Goal: Information Seeking & Learning: Learn about a topic

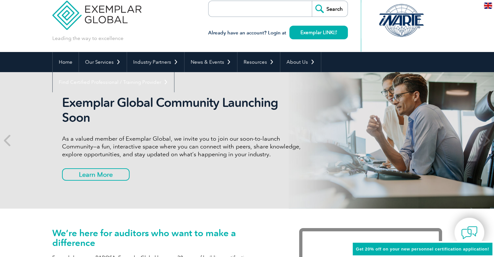
scroll to position [9, 0]
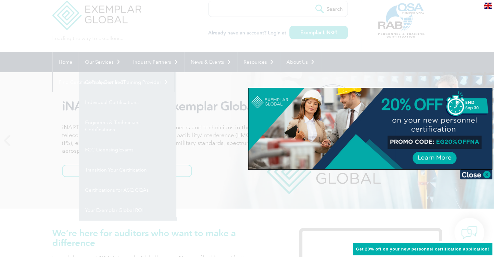
click at [103, 192] on div at bounding box center [247, 128] width 494 height 257
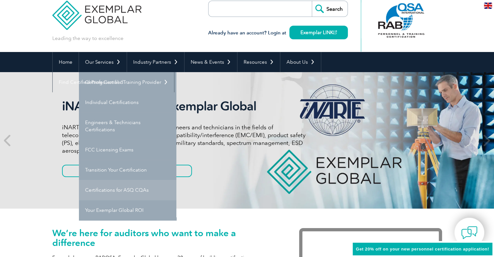
click at [102, 189] on link "Certifications for ASQ CQAs" at bounding box center [127, 190] width 97 height 20
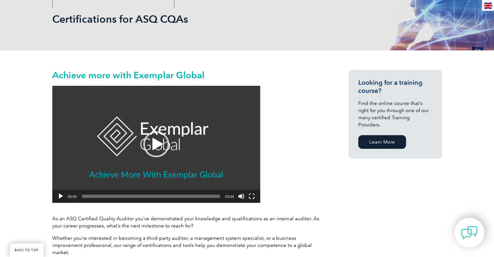
scroll to position [93, 0]
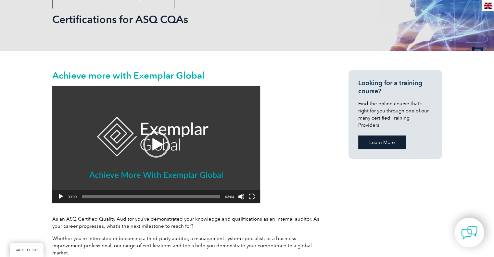
click at [386, 139] on link "Learn More" at bounding box center [382, 142] width 48 height 14
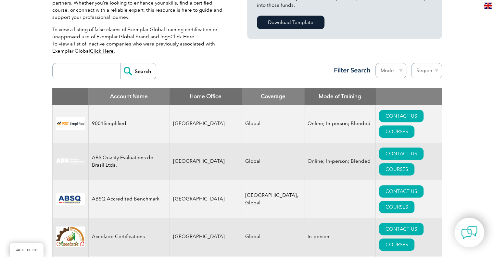
scroll to position [189, 0]
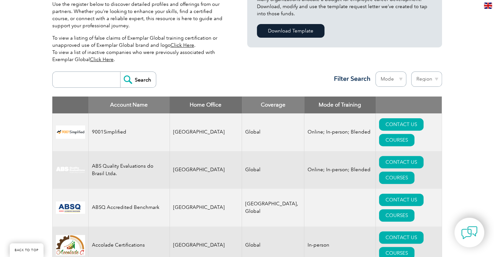
click at [81, 84] on input "search" at bounding box center [88, 80] width 64 height 16
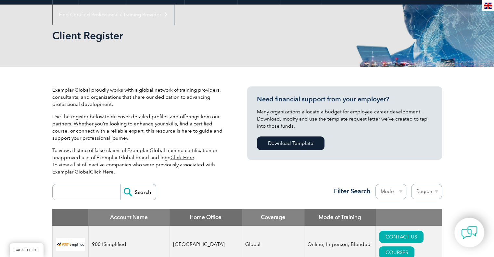
scroll to position [0, 0]
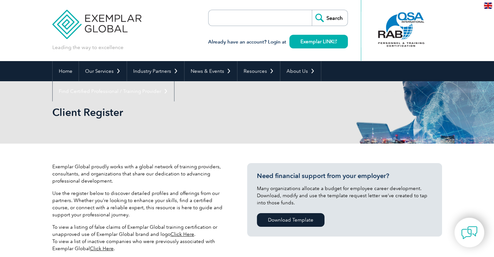
click at [274, 14] on input "search" at bounding box center [246, 18] width 68 height 16
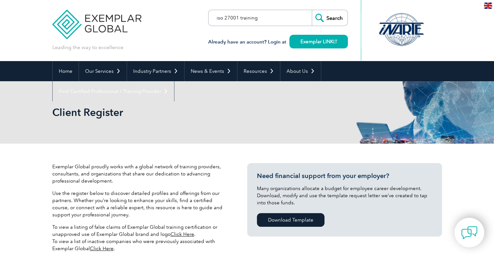
type input "iso 27001 training"
click at [312, 10] on input "Search" at bounding box center [330, 18] width 36 height 16
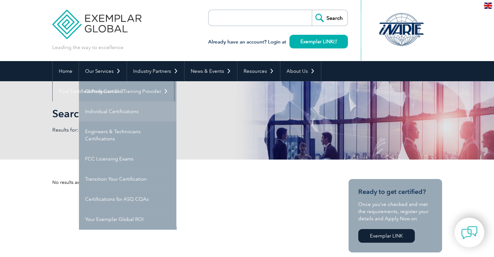
click at [95, 108] on link "Individual Certifications" at bounding box center [127, 111] width 97 height 20
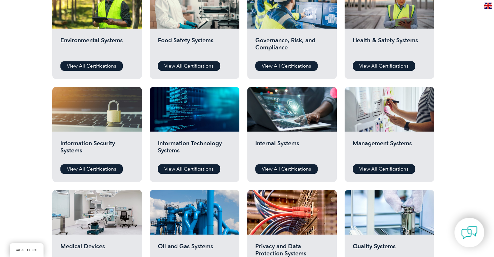
scroll to position [327, 0]
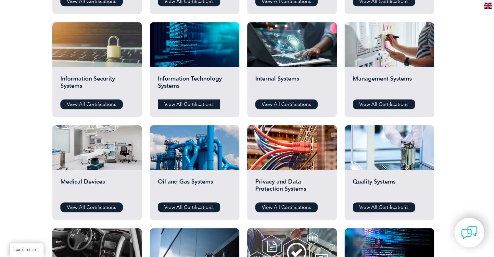
click at [211, 108] on link "View All Certifications" at bounding box center [189, 104] width 62 height 10
click at [79, 100] on link "View All Certifications" at bounding box center [91, 104] width 62 height 10
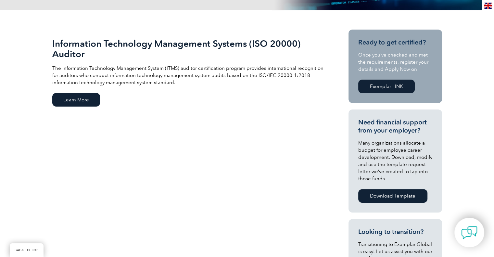
scroll to position [142, 0]
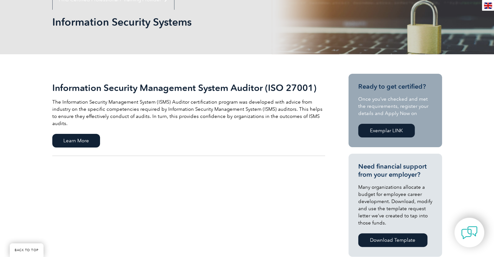
scroll to position [94, 0]
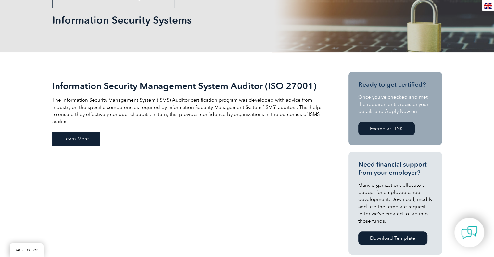
click at [78, 132] on span "Learn More" at bounding box center [76, 139] width 48 height 14
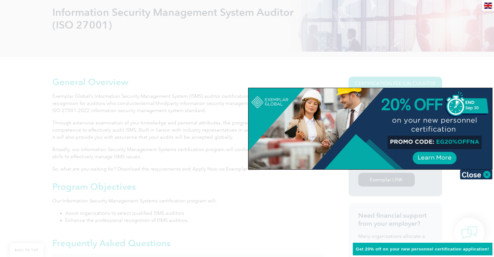
scroll to position [101, 0]
click at [479, 175] on img at bounding box center [476, 175] width 32 height 10
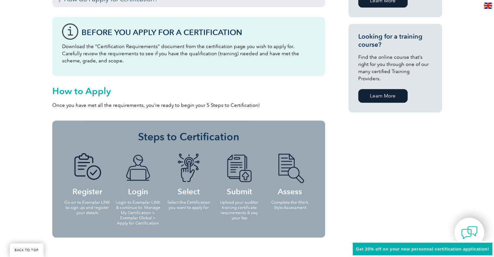
scroll to position [484, 0]
click at [383, 90] on link "Learn More" at bounding box center [382, 96] width 49 height 14
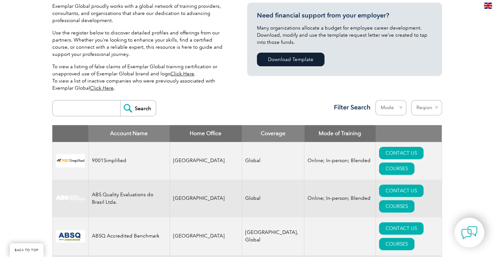
scroll to position [161, 0]
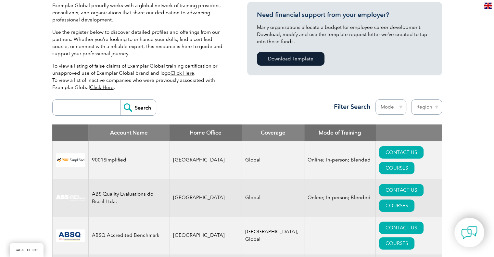
click at [94, 108] on input "search" at bounding box center [88, 108] width 64 height 16
type input "hitrust"
click at [120, 100] on input "Search" at bounding box center [138, 108] width 36 height 16
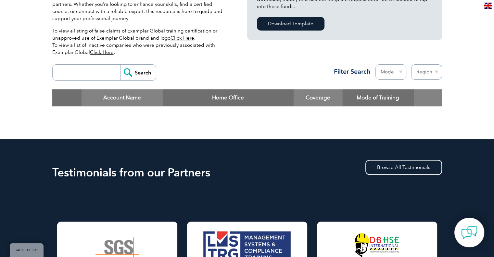
scroll to position [196, 0]
click at [90, 76] on input "search" at bounding box center [88, 73] width 64 height 16
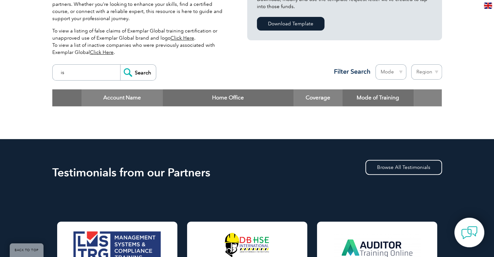
type input "i"
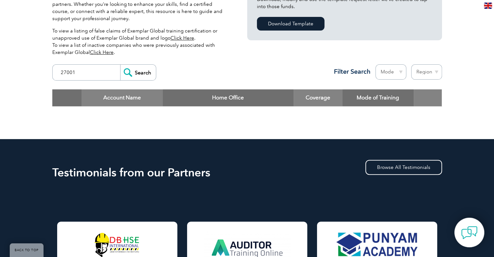
type input "27001"
click at [120, 65] on input "Search" at bounding box center [138, 73] width 36 height 16
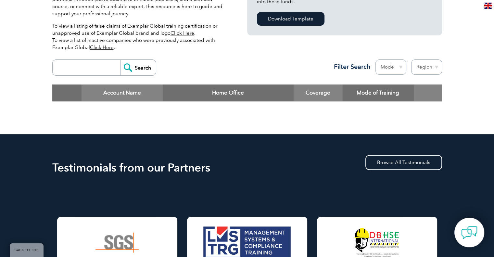
scroll to position [201, 0]
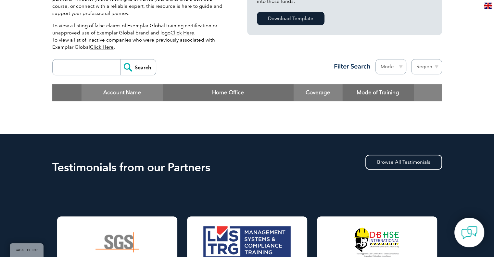
click at [87, 72] on input "search" at bounding box center [88, 67] width 64 height 16
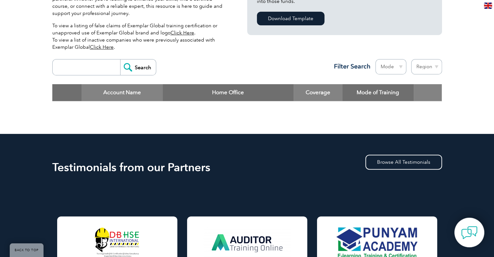
drag, startPoint x: 173, startPoint y: 64, endPoint x: 86, endPoint y: 39, distance: 90.3
click at [86, 39] on p "To view a listing of false claims of Exemplar Global training certification or …" at bounding box center [139, 36] width 175 height 29
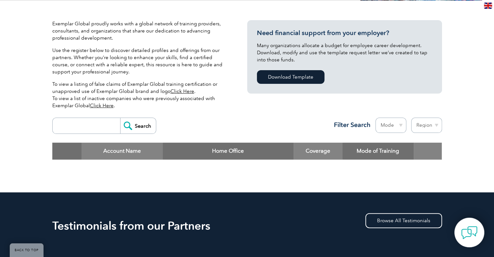
scroll to position [143, 0]
click at [222, 129] on div "Search Region Australia Bahrain Bangladesh Brazil Canada Colombia Dominican Rep…" at bounding box center [247, 128] width 390 height 28
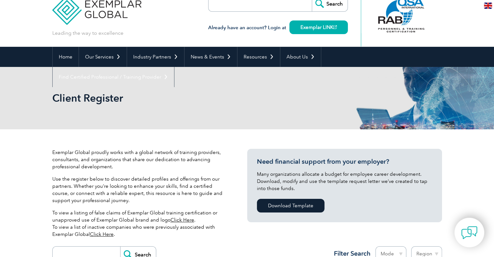
scroll to position [12, 0]
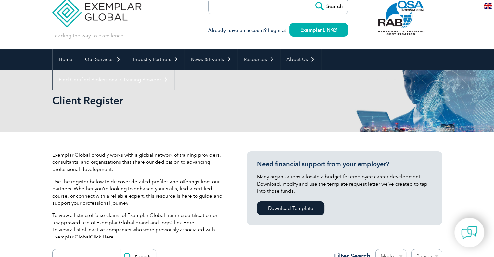
click at [242, 10] on input "search" at bounding box center [246, 6] width 68 height 16
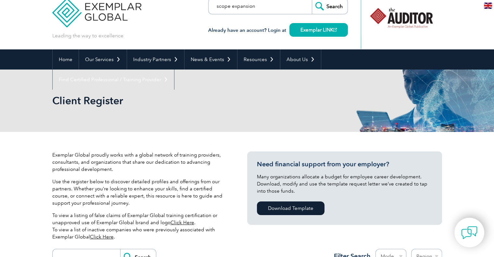
type input "scope expansion"
click at [312, 0] on input "Search" at bounding box center [330, 6] width 36 height 16
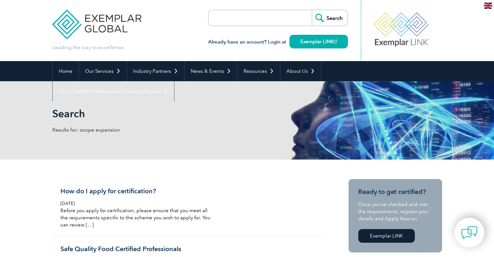
click at [393, 238] on link "Exemplar LINK" at bounding box center [386, 236] width 57 height 14
